Goal: Information Seeking & Learning: Learn about a topic

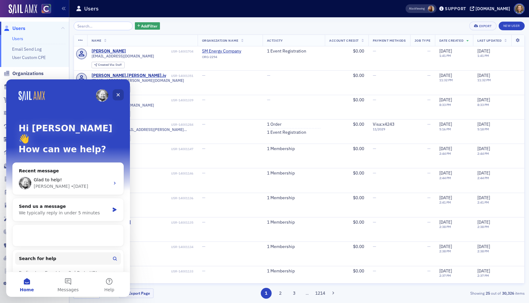
click at [116, 96] on icon "Close" at bounding box center [118, 94] width 5 height 5
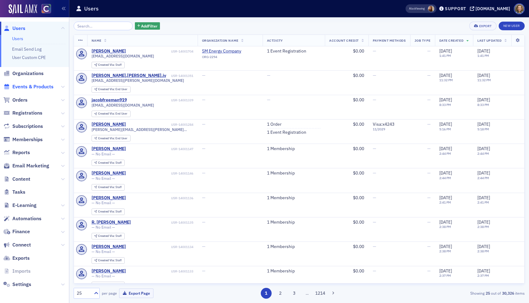
click at [31, 90] on span "Events & Products" at bounding box center [32, 87] width 41 height 7
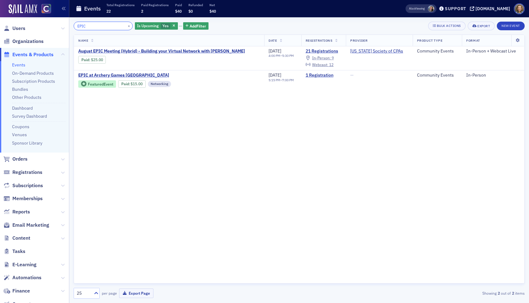
drag, startPoint x: 100, startPoint y: 27, endPoint x: 11, endPoint y: 18, distance: 89.3
click at [13, 22] on div "Users Organizations Events & Products Events On-Demand Products Subscription Pr…" at bounding box center [264, 151] width 529 height 303
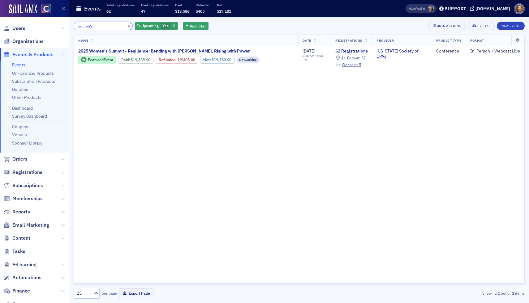
type input "women's"
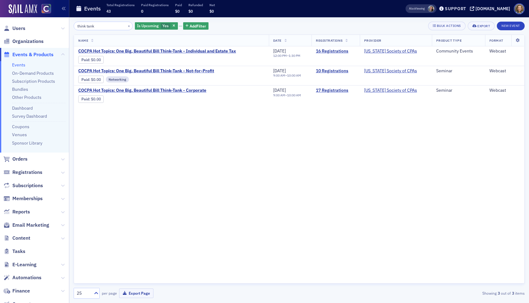
scroll to position [58, 0]
